Goal: Task Accomplishment & Management: Complete application form

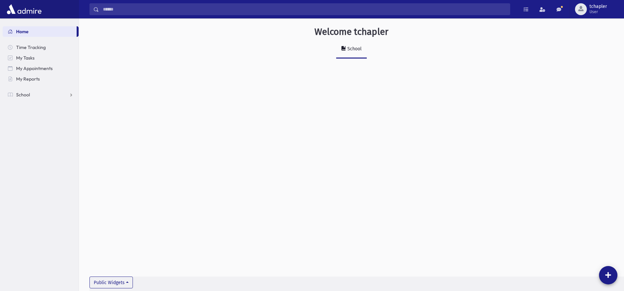
click at [336, 51] on link "School" at bounding box center [351, 49] width 31 height 18
click at [345, 50] on icon at bounding box center [343, 48] width 5 height 5
click at [28, 98] on link "School" at bounding box center [41, 94] width 76 height 11
click at [45, 106] on link "Students" at bounding box center [41, 105] width 76 height 11
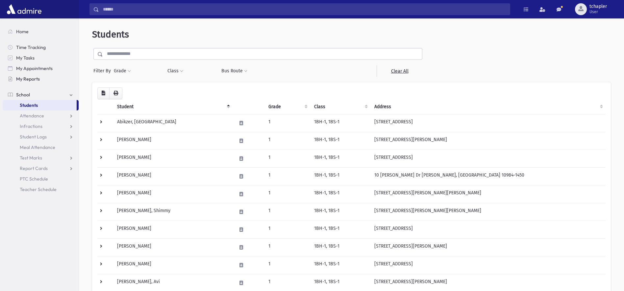
click at [32, 78] on span "My Reports" at bounding box center [28, 79] width 24 height 6
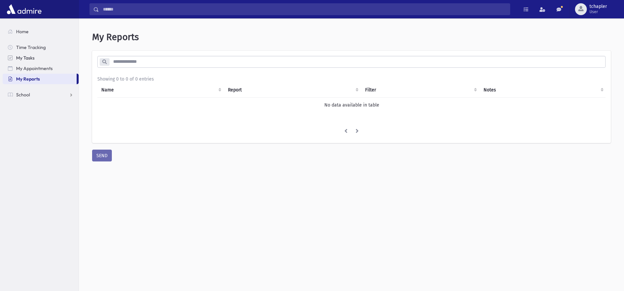
click at [34, 59] on span "My Tasks" at bounding box center [25, 58] width 18 height 6
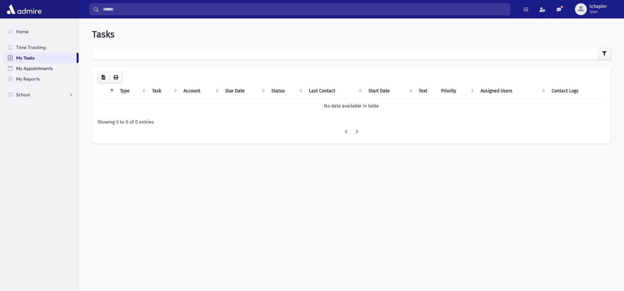
click at [33, 65] on link "My Appointments" at bounding box center [41, 68] width 76 height 11
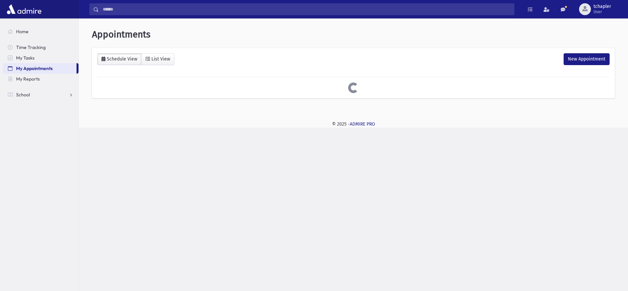
click at [31, 67] on span "My Appointments" at bounding box center [34, 68] width 36 height 6
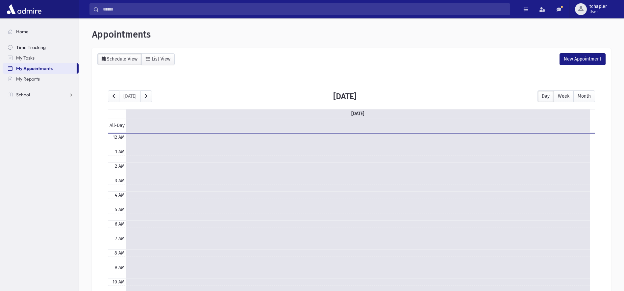
scroll to position [87, 0]
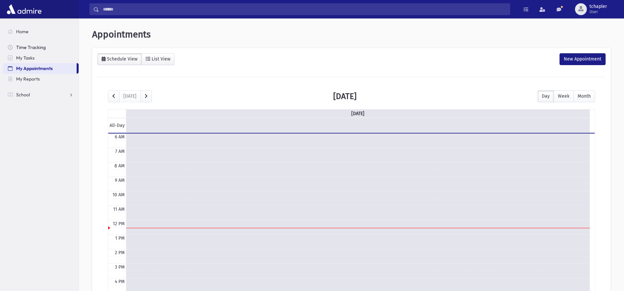
click at [34, 48] on span "Time Tracking" at bounding box center [31, 47] width 30 height 6
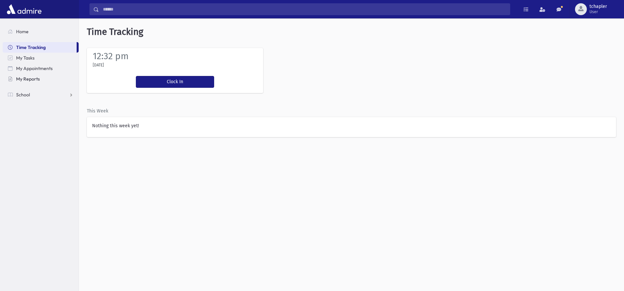
click at [30, 83] on link "My Reports" at bounding box center [41, 79] width 76 height 11
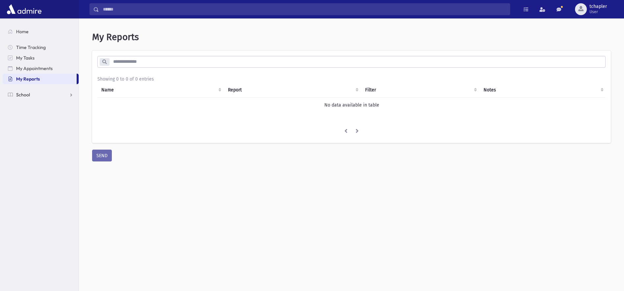
click at [30, 94] on link "School" at bounding box center [41, 94] width 76 height 11
click at [53, 168] on link "Report Cards" at bounding box center [41, 168] width 76 height 11
click at [44, 181] on link "Entry" at bounding box center [41, 179] width 76 height 11
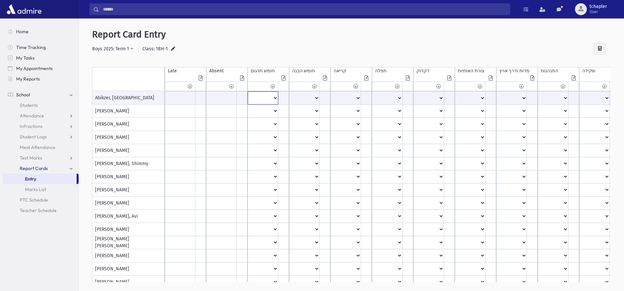
click at [275, 98] on select "* ** ** * ** ** * ** ** * * ** ** * ** ** * * * ** *" at bounding box center [263, 98] width 30 height 12
click at [274, 97] on select "* ** ** * ** ** * ** ** * * ** ** * ** ** * * * ** *" at bounding box center [263, 98] width 30 height 12
click at [19, 31] on span "Home" at bounding box center [22, 32] width 12 height 6
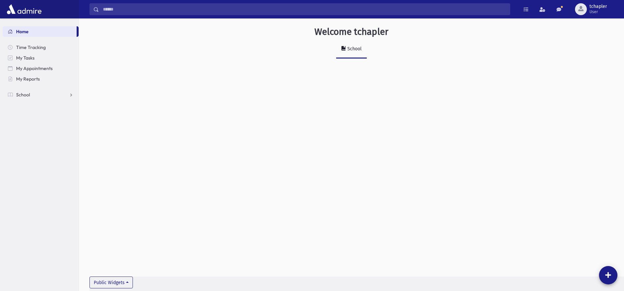
click at [356, 50] on div "School" at bounding box center [353, 49] width 15 height 6
click at [19, 93] on span "School" at bounding box center [23, 95] width 14 height 6
click at [42, 158] on link "Test Marks" at bounding box center [41, 158] width 76 height 11
click at [37, 167] on link "Entry" at bounding box center [41, 168] width 76 height 11
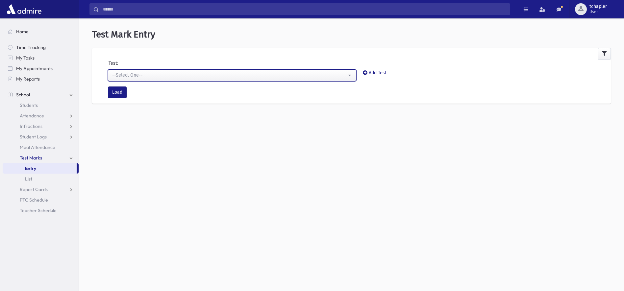
click at [176, 75] on div "--Select One--" at bounding box center [229, 75] width 234 height 7
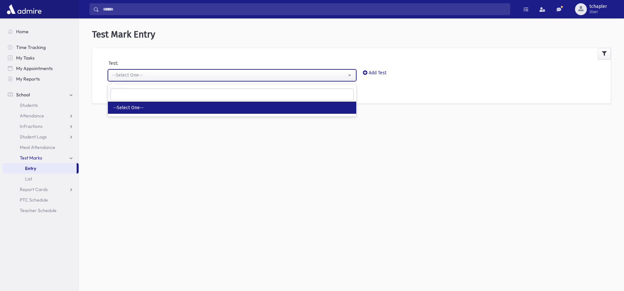
click at [176, 75] on div "--Select One--" at bounding box center [229, 75] width 234 height 7
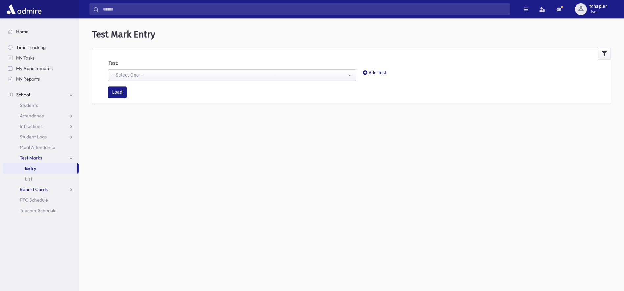
click at [36, 189] on span "Report Cards" at bounding box center [34, 189] width 28 height 6
click at [40, 206] on link "Marks List" at bounding box center [41, 210] width 76 height 11
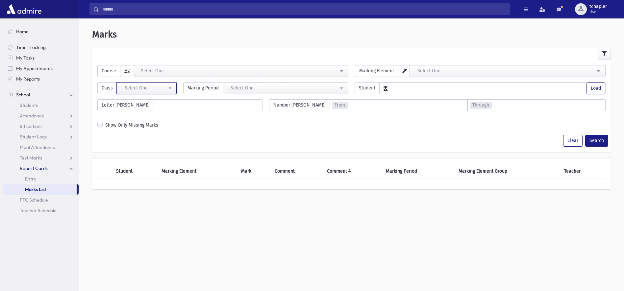
click at [172, 90] on button "--Select One--" at bounding box center [147, 88] width 60 height 12
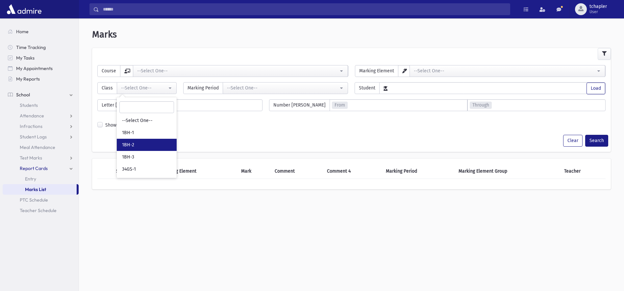
click at [133, 140] on link "1BH-2" at bounding box center [147, 145] width 60 height 12
select select "***"
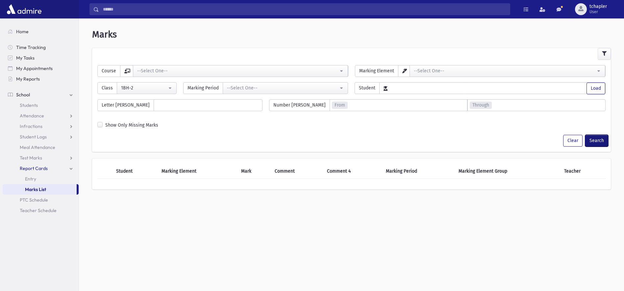
click at [594, 136] on button "Search" at bounding box center [596, 141] width 23 height 12
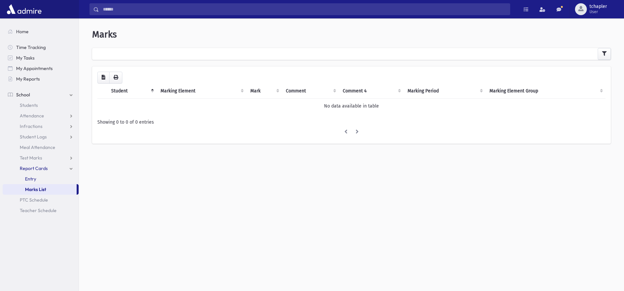
click at [46, 179] on link "Entry" at bounding box center [41, 179] width 76 height 11
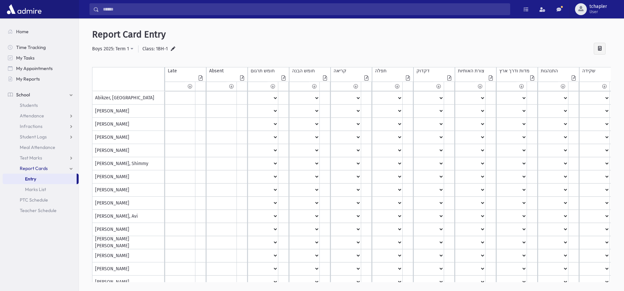
click at [598, 50] on icon at bounding box center [598, 48] width 8 height 7
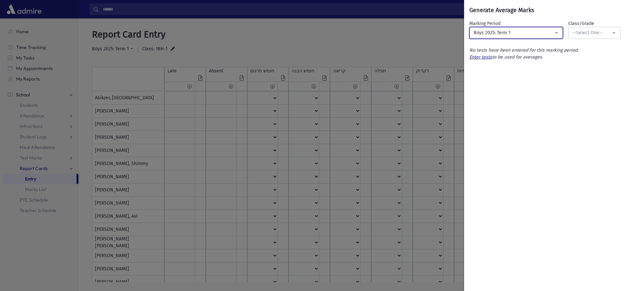
click at [554, 34] on button "Boys 2025: Term 1" at bounding box center [517, 33] width 94 height 12
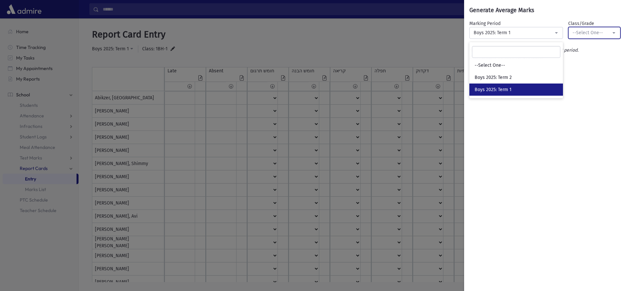
click at [578, 32] on div "--Select One--" at bounding box center [592, 32] width 38 height 7
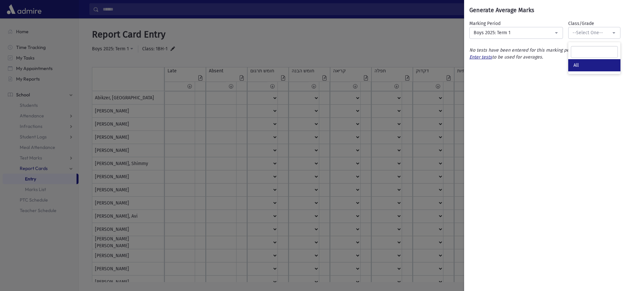
click at [575, 64] on span "All" at bounding box center [576, 65] width 5 height 7
select select "***"
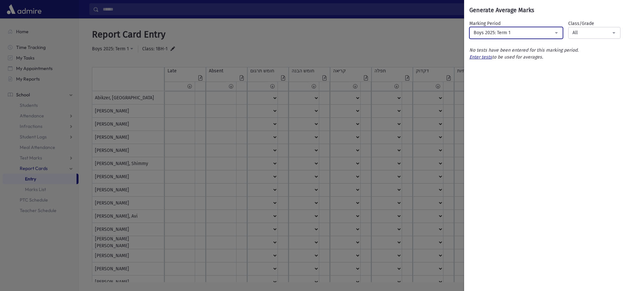
click at [542, 34] on div "Boys 2025: Term 1" at bounding box center [514, 32] width 80 height 7
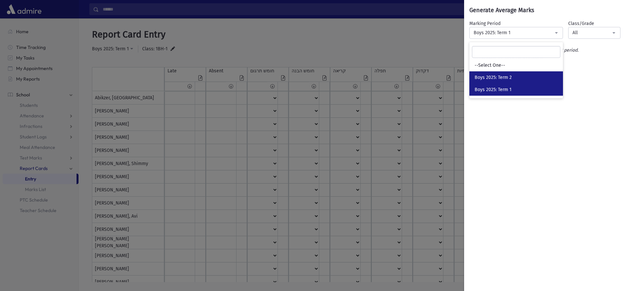
click at [499, 77] on span "Boys 2025: Term 2" at bounding box center [493, 77] width 37 height 7
select select "**"
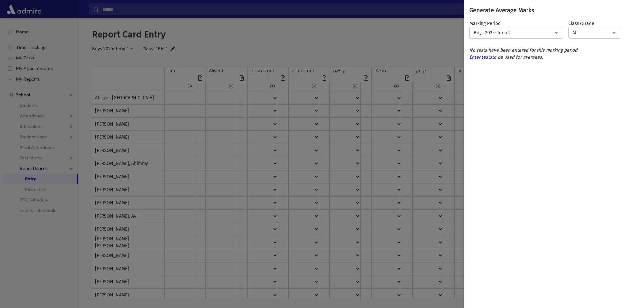
click at [360, 26] on div "**********" at bounding box center [314, 154] width 628 height 308
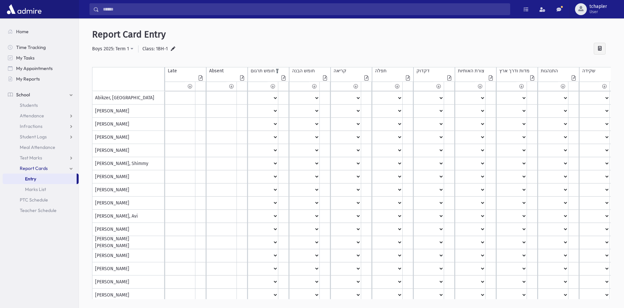
click at [285, 78] on icon at bounding box center [283, 79] width 7 height 6
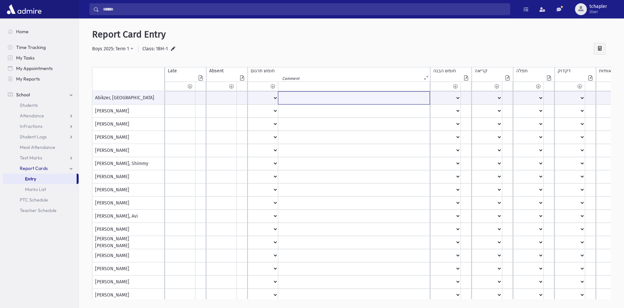
click at [292, 96] on input "text" at bounding box center [353, 98] width 151 height 12
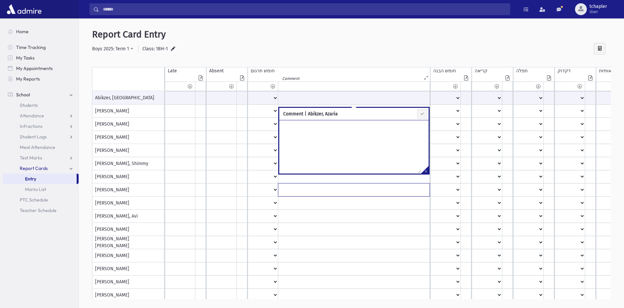
click at [299, 189] on input "text" at bounding box center [353, 189] width 151 height 13
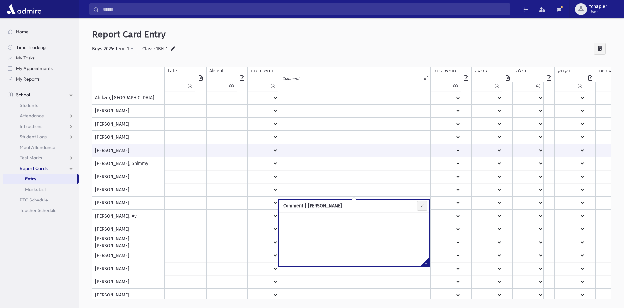
click at [311, 145] on input "text" at bounding box center [353, 150] width 151 height 13
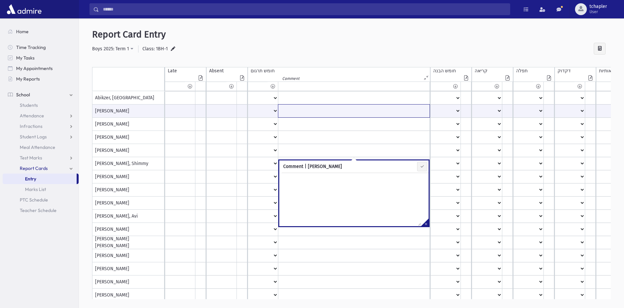
click at [310, 112] on input "text" at bounding box center [353, 111] width 151 height 13
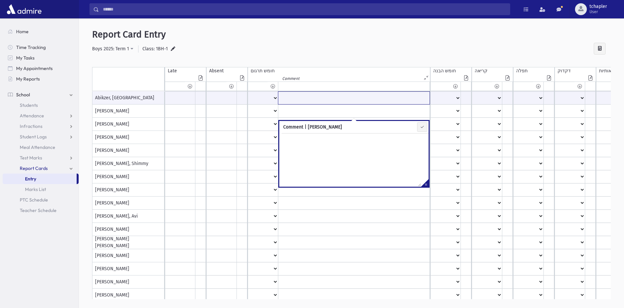
click at [310, 95] on input "text" at bounding box center [353, 98] width 151 height 12
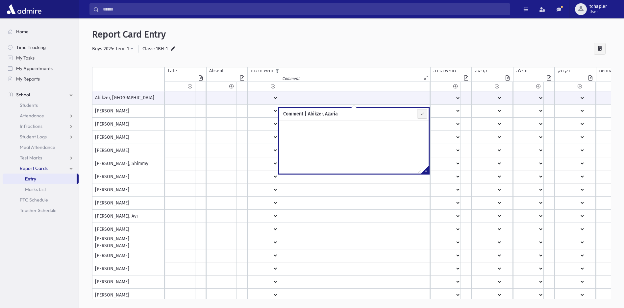
click at [310, 77] on div "Comment" at bounding box center [355, 77] width 149 height 7
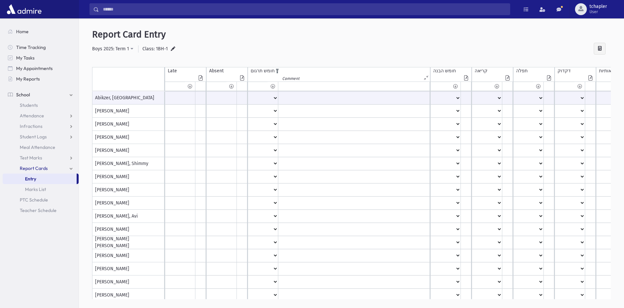
click at [427, 79] on icon at bounding box center [427, 77] width 6 height 5
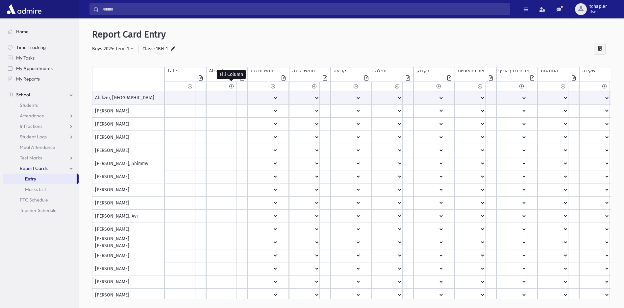
click at [230, 86] on icon at bounding box center [231, 86] width 4 height 5
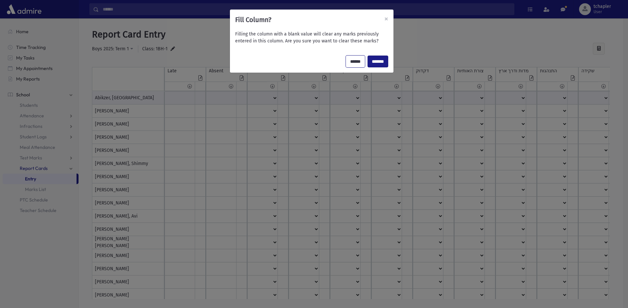
click at [349, 65] on input "******" at bounding box center [355, 62] width 19 height 12
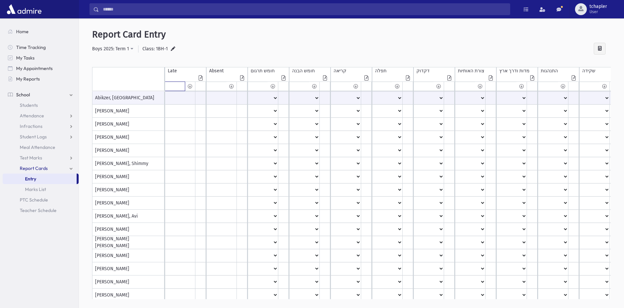
click at [178, 86] on input "text" at bounding box center [175, 86] width 20 height 9
type input "*"
click at [189, 87] on icon at bounding box center [190, 86] width 4 height 5
type input "*"
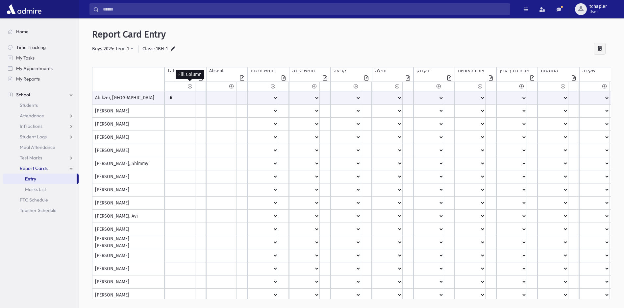
type input "*"
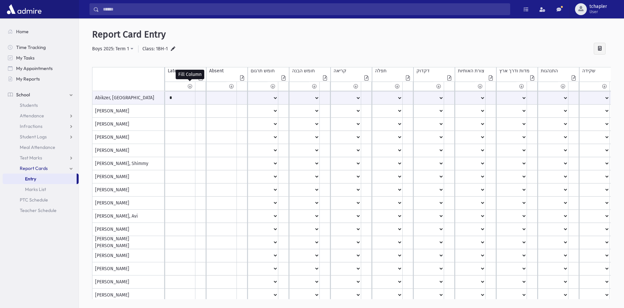
type input "*"
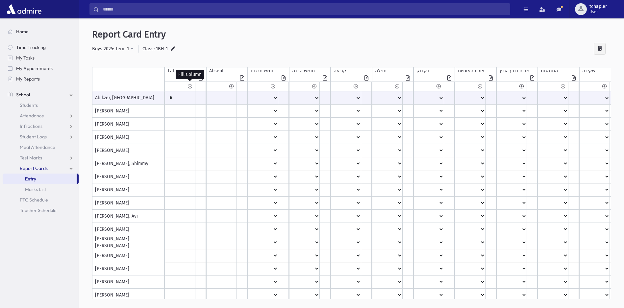
type input "*"
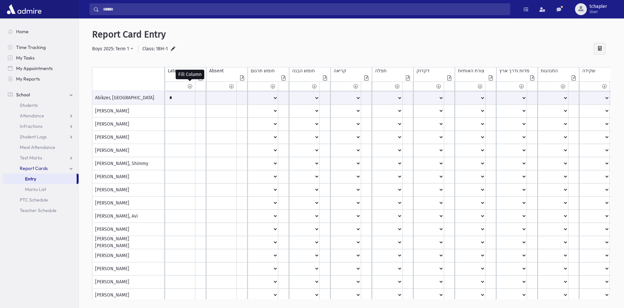
type input "*"
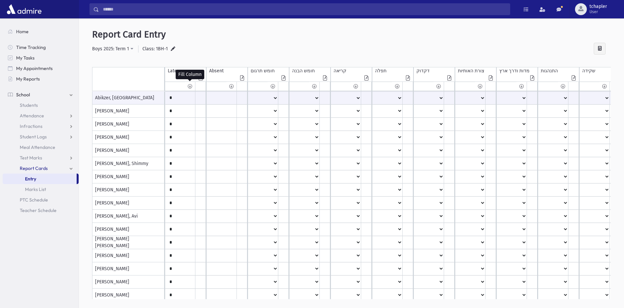
click at [191, 85] on icon at bounding box center [190, 86] width 4 height 5
click at [0, 0] on div "Fill Column? × Filling the column with a blank value will clear any marks previ…" at bounding box center [0, 0] width 0 height 0
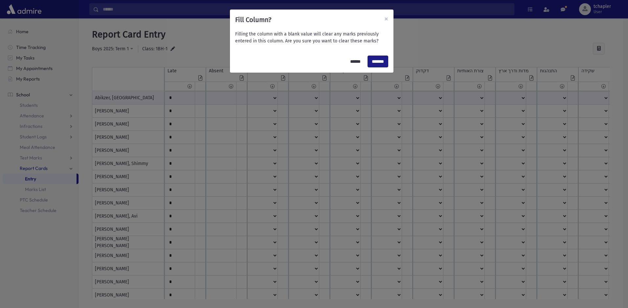
click at [362, 63] on div "****** *******" at bounding box center [312, 61] width 164 height 22
click at [346, 63] on input "******" at bounding box center [355, 62] width 19 height 12
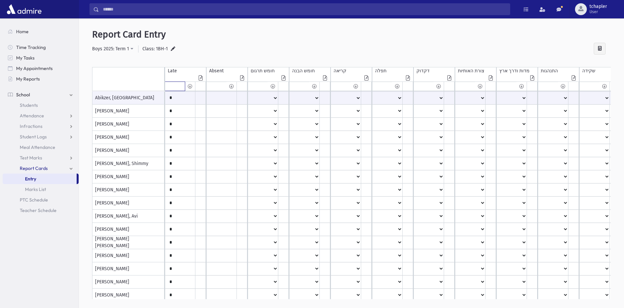
click at [176, 89] on input "text" at bounding box center [175, 86] width 20 height 9
type input "*"
click at [191, 84] on icon at bounding box center [190, 86] width 4 height 5
type input "*"
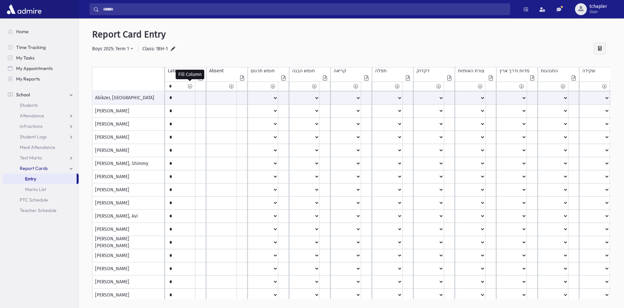
type input "*"
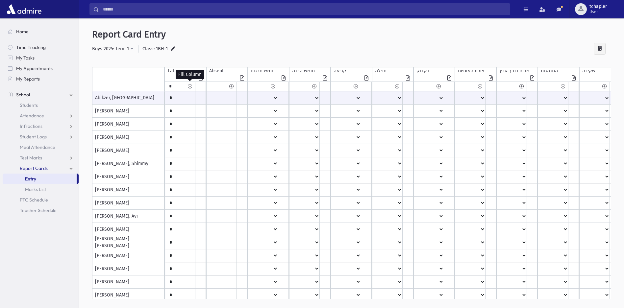
type input "*"
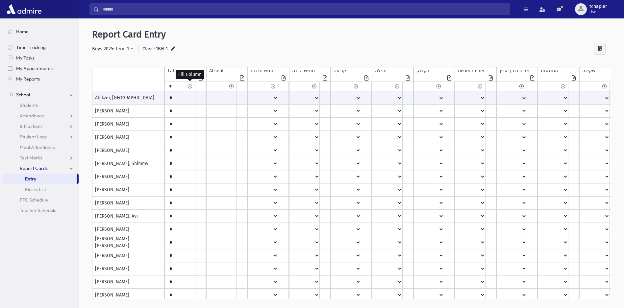
type input "*"
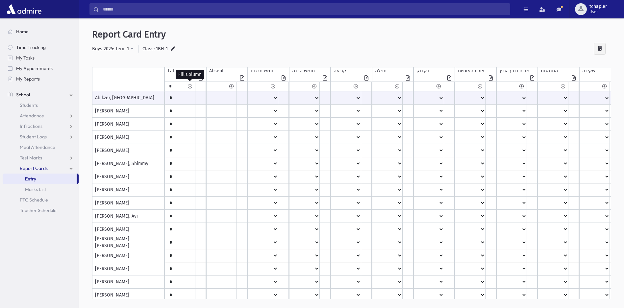
type input "*"
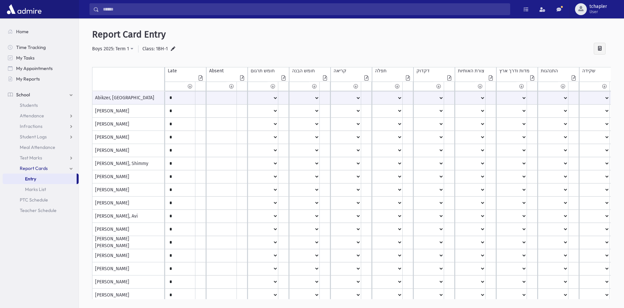
click at [197, 50] on div "**********" at bounding box center [351, 49] width 518 height 12
drag, startPoint x: 172, startPoint y: 102, endPoint x: 167, endPoint y: 103, distance: 5.7
click at [167, 103] on input "*" at bounding box center [180, 98] width 30 height 12
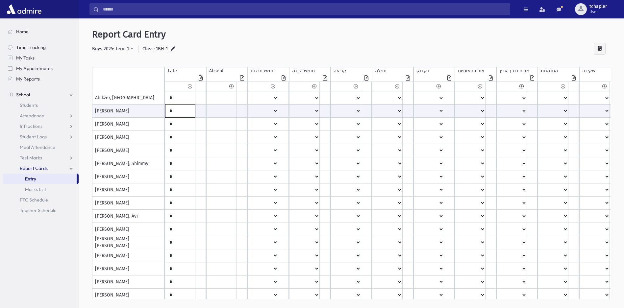
drag, startPoint x: 183, startPoint y: 112, endPoint x: 157, endPoint y: 115, distance: 25.8
click at [157, 115] on div "Abikzer, Azaria Bernholtz, Aryeh Binder, Ari Blobstein, Yehuda Blumenthal, Elis…" at bounding box center [351, 195] width 518 height 208
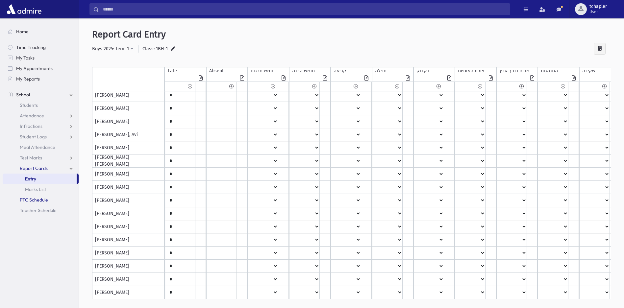
click at [45, 199] on span "PTC Schedule" at bounding box center [34, 200] width 28 height 6
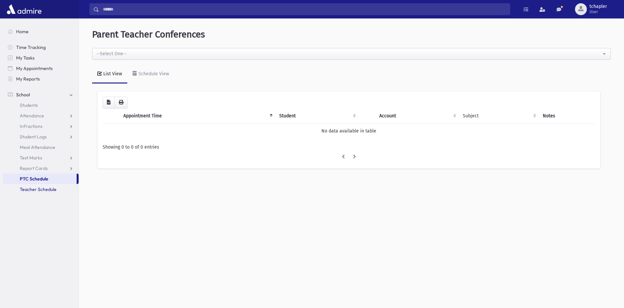
click at [33, 190] on span "Teacher Schedule" at bounding box center [38, 189] width 37 height 6
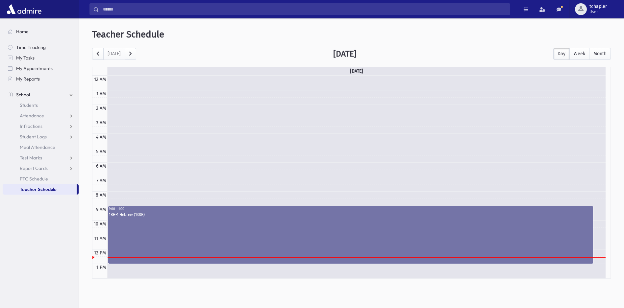
scroll to position [87, 0]
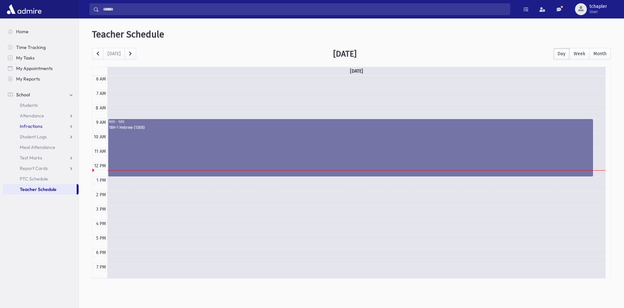
click at [47, 126] on link "Infractions" at bounding box center [41, 126] width 76 height 11
click at [37, 135] on link "Entry" at bounding box center [41, 136] width 76 height 11
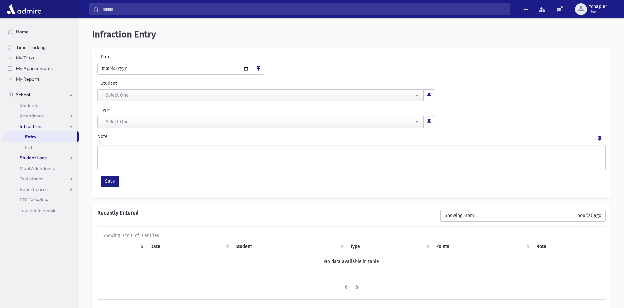
click at [40, 159] on span "Student Logs" at bounding box center [33, 158] width 27 height 6
click at [36, 117] on span "Attendance" at bounding box center [32, 116] width 24 height 6
click at [35, 124] on span "Entry" at bounding box center [30, 126] width 11 height 6
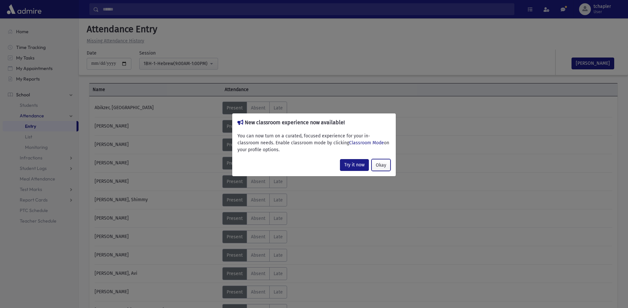
click at [386, 167] on button "Okay" at bounding box center [381, 165] width 19 height 12
